Goal: Navigation & Orientation: Find specific page/section

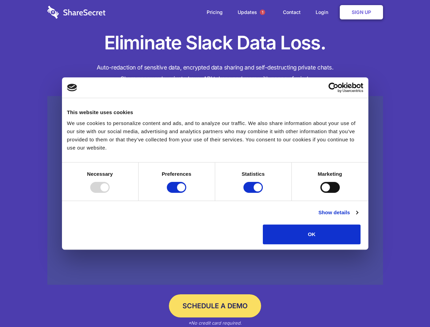
click at [110, 193] on div at bounding box center [99, 187] width 19 height 11
click at [186, 193] on input "Preferences" at bounding box center [176, 187] width 19 height 11
checkbox input "false"
click at [254, 193] on input "Statistics" at bounding box center [253, 187] width 19 height 11
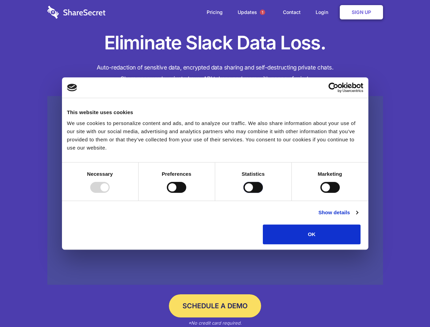
checkbox input "false"
click at [321, 193] on input "Marketing" at bounding box center [330, 187] width 19 height 11
checkbox input "true"
click at [358, 217] on link "Show details" at bounding box center [339, 213] width 40 height 8
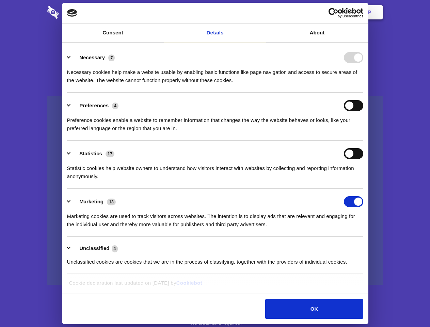
click at [367, 247] on ul "Necessary 7 Necessary cookies help make a website usable by enabling basic func…" at bounding box center [215, 160] width 303 height 230
click at [262, 12] on span "1" at bounding box center [262, 12] width 5 height 5
